Goal: Entertainment & Leisure: Consume media (video, audio)

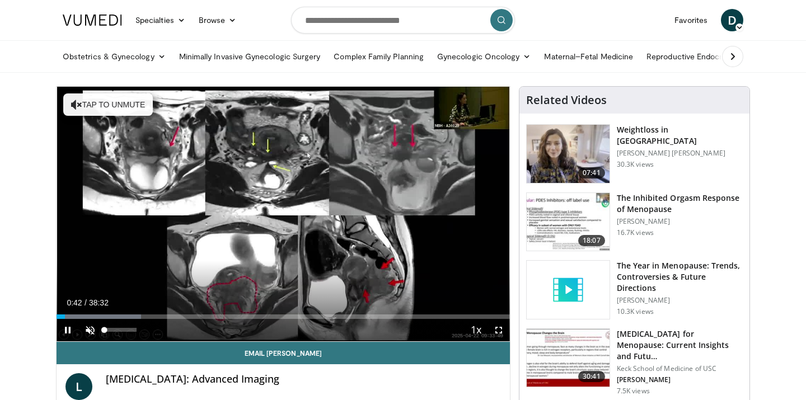
click at [88, 329] on span "Video Player" at bounding box center [90, 330] width 22 height 22
click at [65, 330] on span "Video Player" at bounding box center [68, 330] width 22 height 22
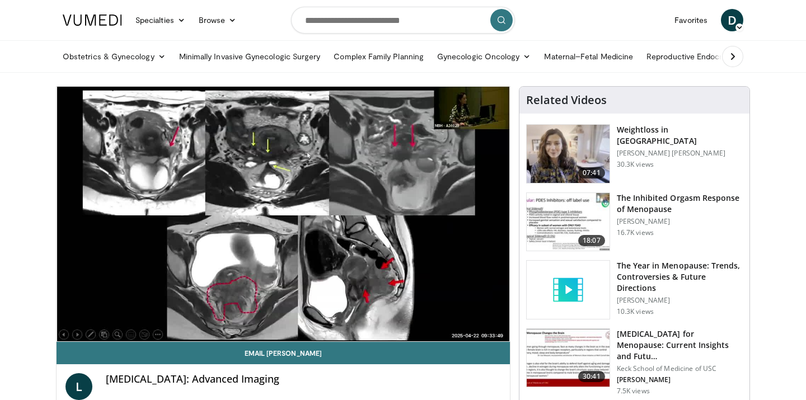
click at [457, 281] on video-js "**********" at bounding box center [284, 214] width 454 height 255
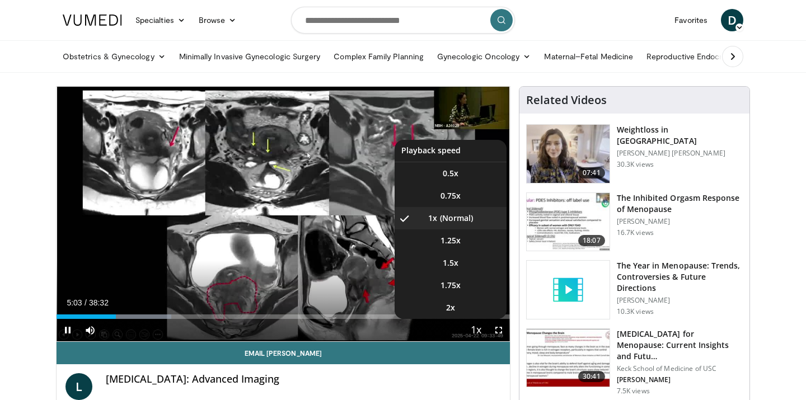
click at [475, 330] on span "Video Player" at bounding box center [477, 331] width 16 height 22
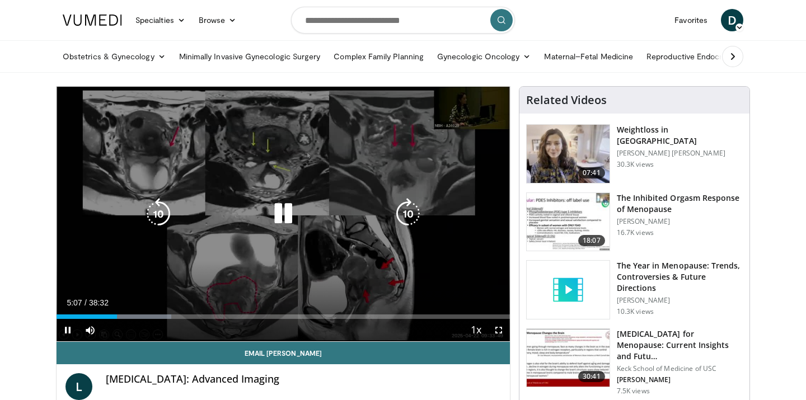
click at [454, 278] on div "10 seconds Tap to unmute" at bounding box center [284, 214] width 454 height 255
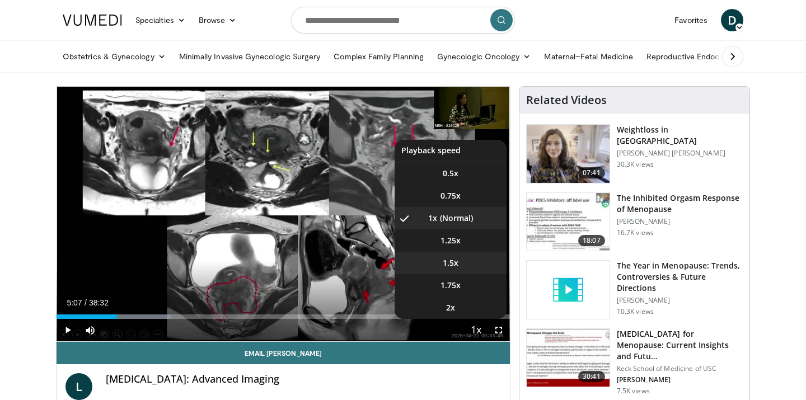
click at [456, 265] on span "1.5x" at bounding box center [451, 263] width 16 height 11
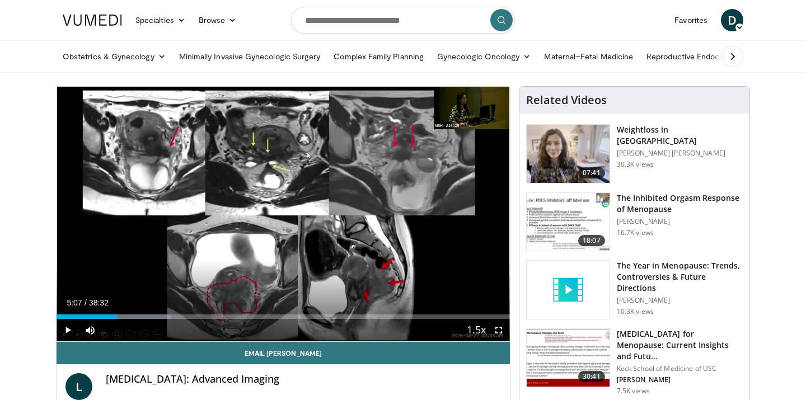
click at [68, 332] on span "Video Player" at bounding box center [68, 330] width 22 height 22
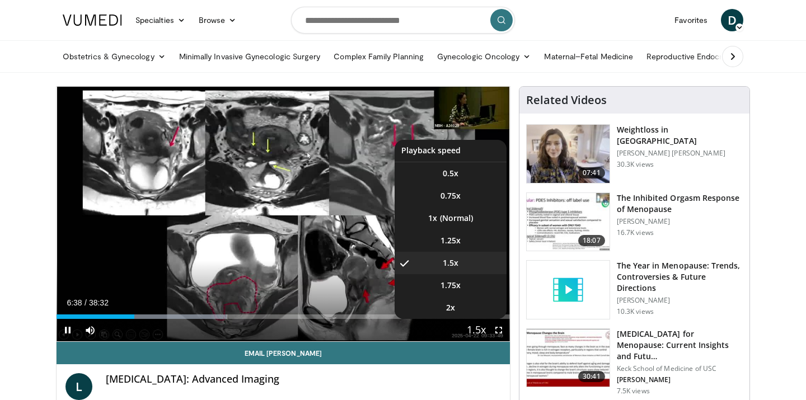
click at [479, 326] on span "Video Player" at bounding box center [477, 331] width 16 height 22
click at [452, 217] on li "1x" at bounding box center [451, 218] width 112 height 22
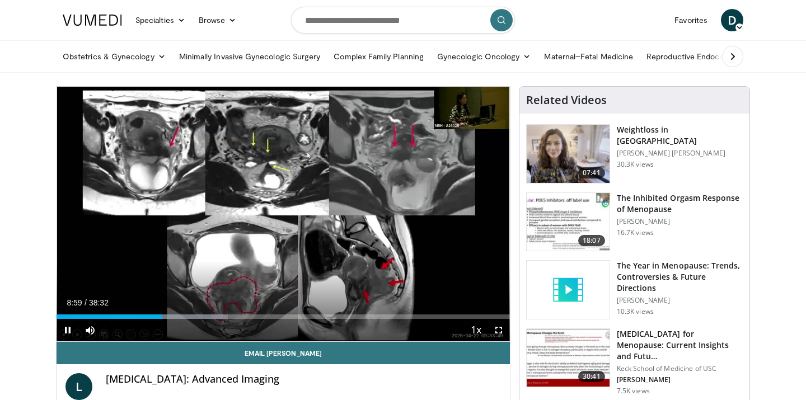
click at [67, 329] on span "Video Player" at bounding box center [68, 330] width 22 height 22
click at [68, 328] on span "Video Player" at bounding box center [68, 330] width 22 height 22
